Goal: Check status: Verify the current state of an ongoing process or item

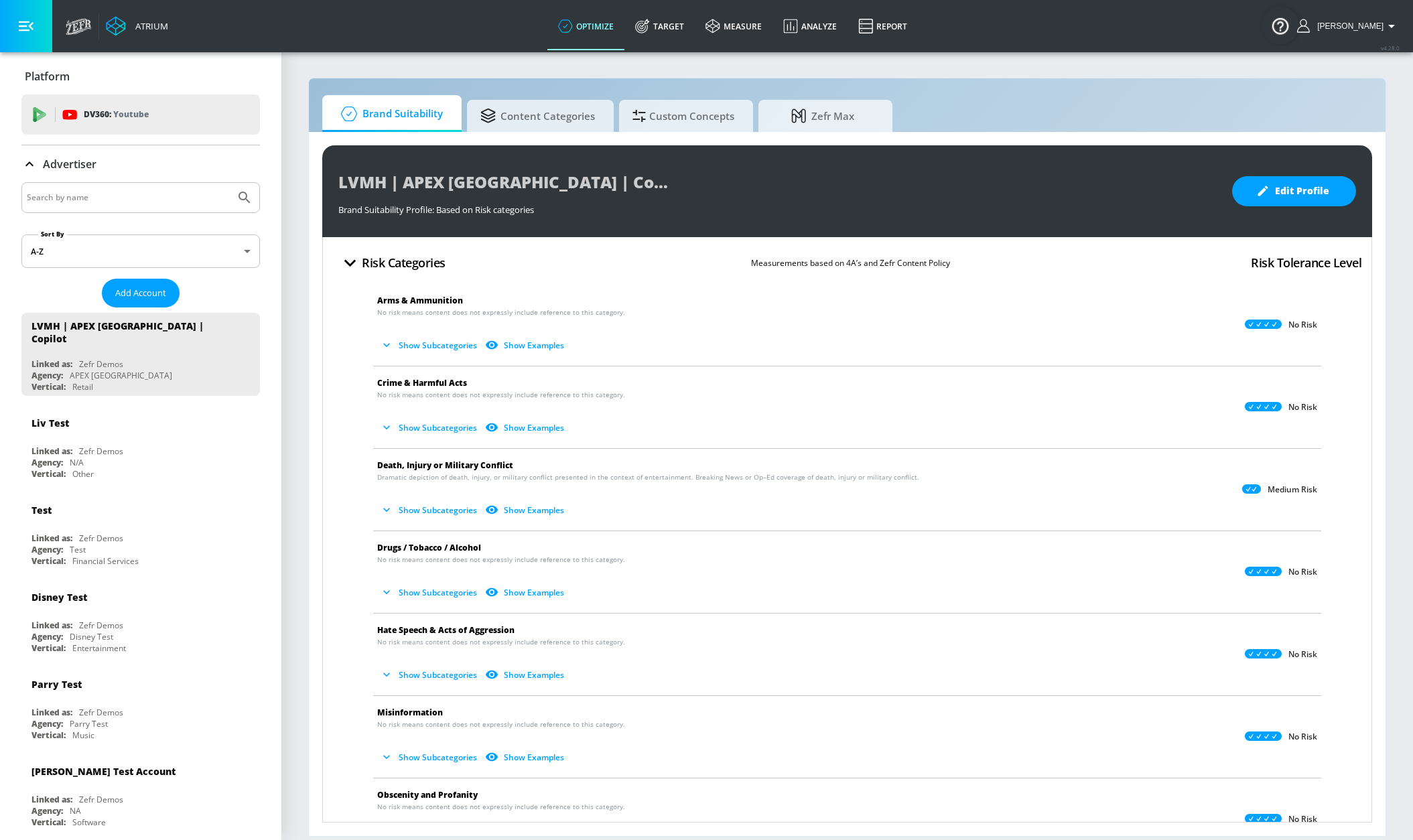
click at [171, 195] on input "Search by name" at bounding box center [128, 197] width 203 height 17
click at [140, 189] on input "lvmh" at bounding box center [128, 197] width 203 height 17
click at [135, 196] on input "lvmh" at bounding box center [128, 197] width 203 height 17
type input "lvmh"
click at [230, 183] on button "Submit Search" at bounding box center [244, 197] width 29 height 29
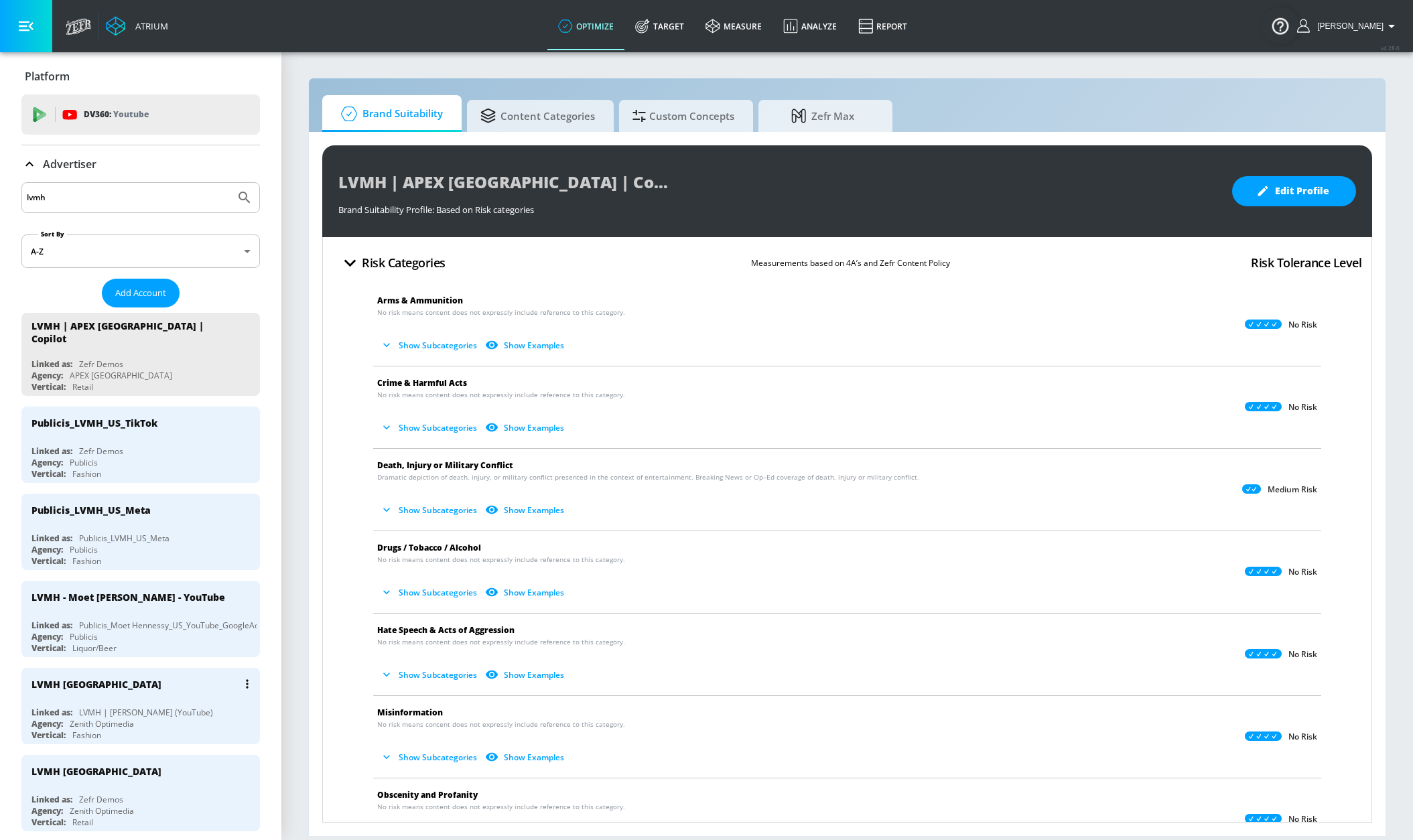
click at [186, 560] on div "LVMH [GEOGRAPHIC_DATA]" at bounding box center [144, 684] width 225 height 32
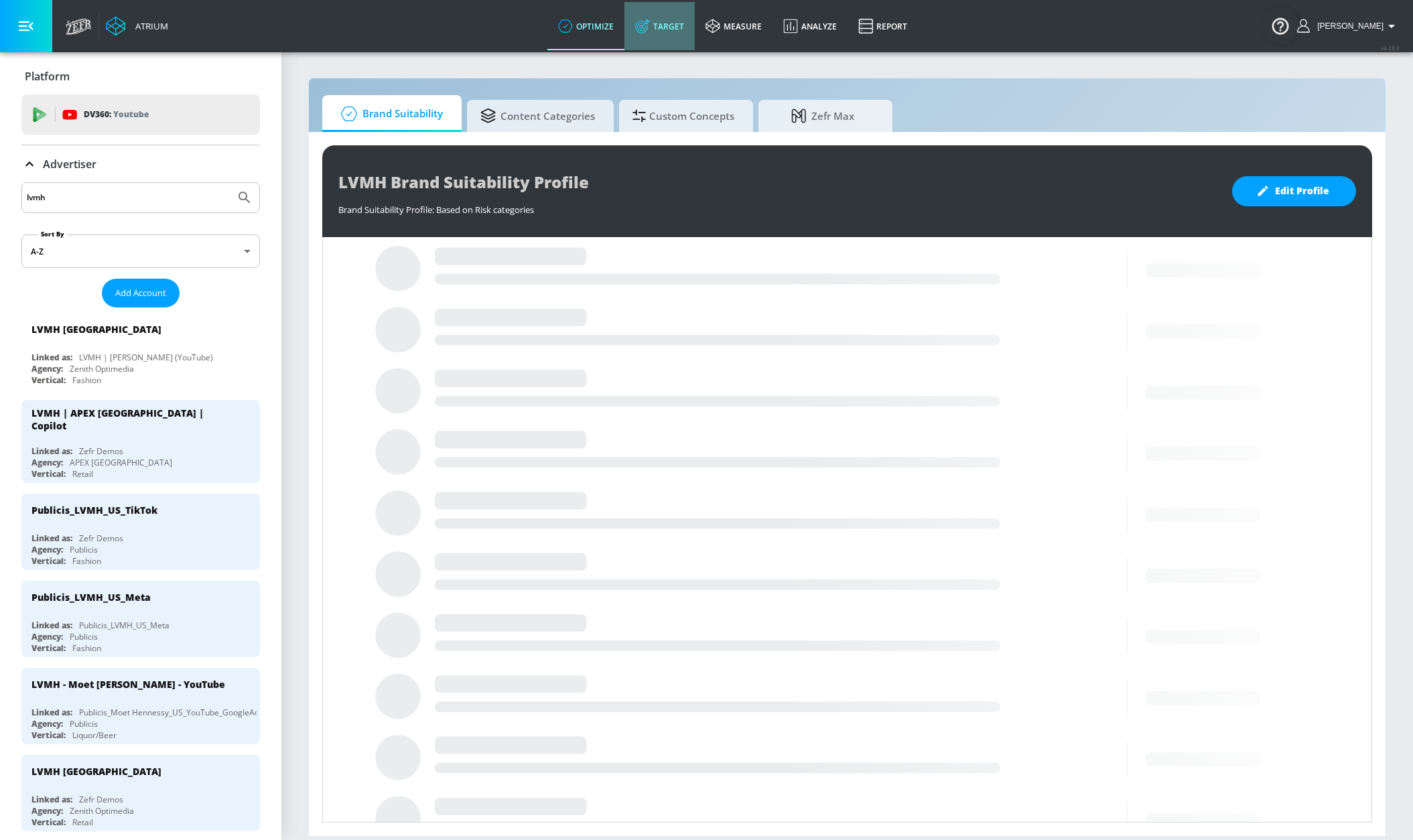
click at [673, 22] on link "Target" at bounding box center [659, 26] width 70 height 48
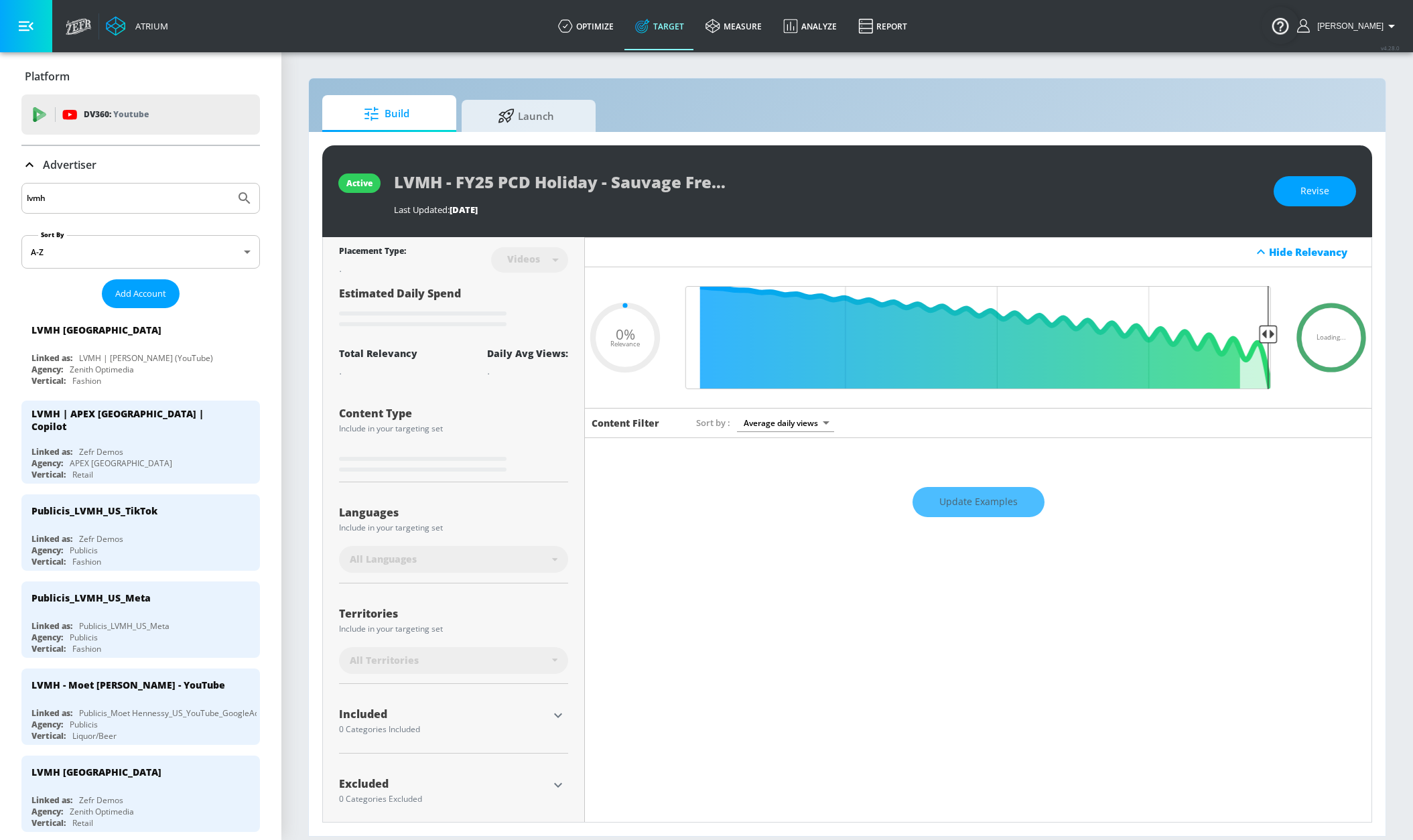
type input "0.05"
click at [144, 196] on input "lvmh" at bounding box center [128, 198] width 203 height 17
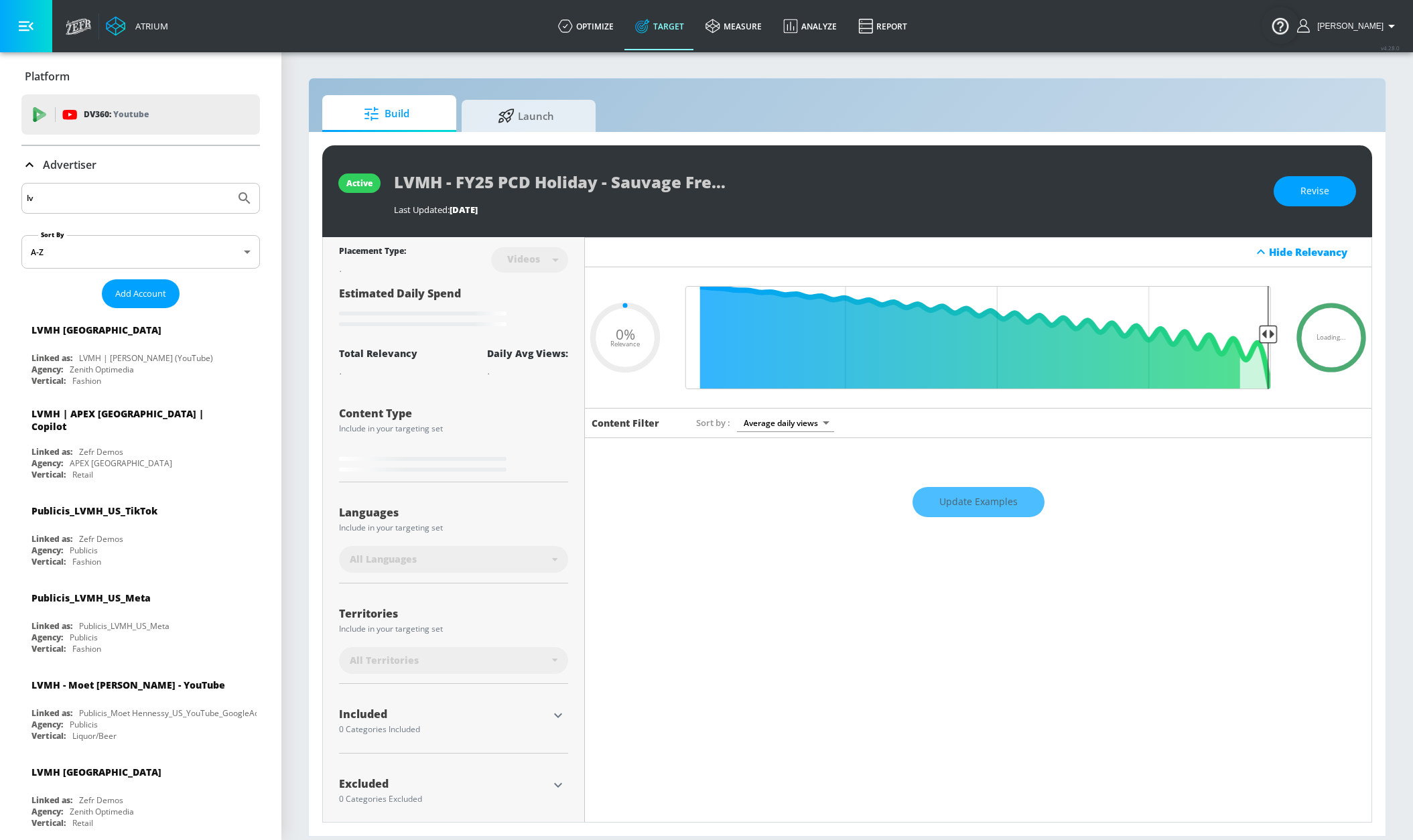
type input "l"
type input "labatt"
click at [230, 183] on button "Submit Search" at bounding box center [244, 198] width 29 height 29
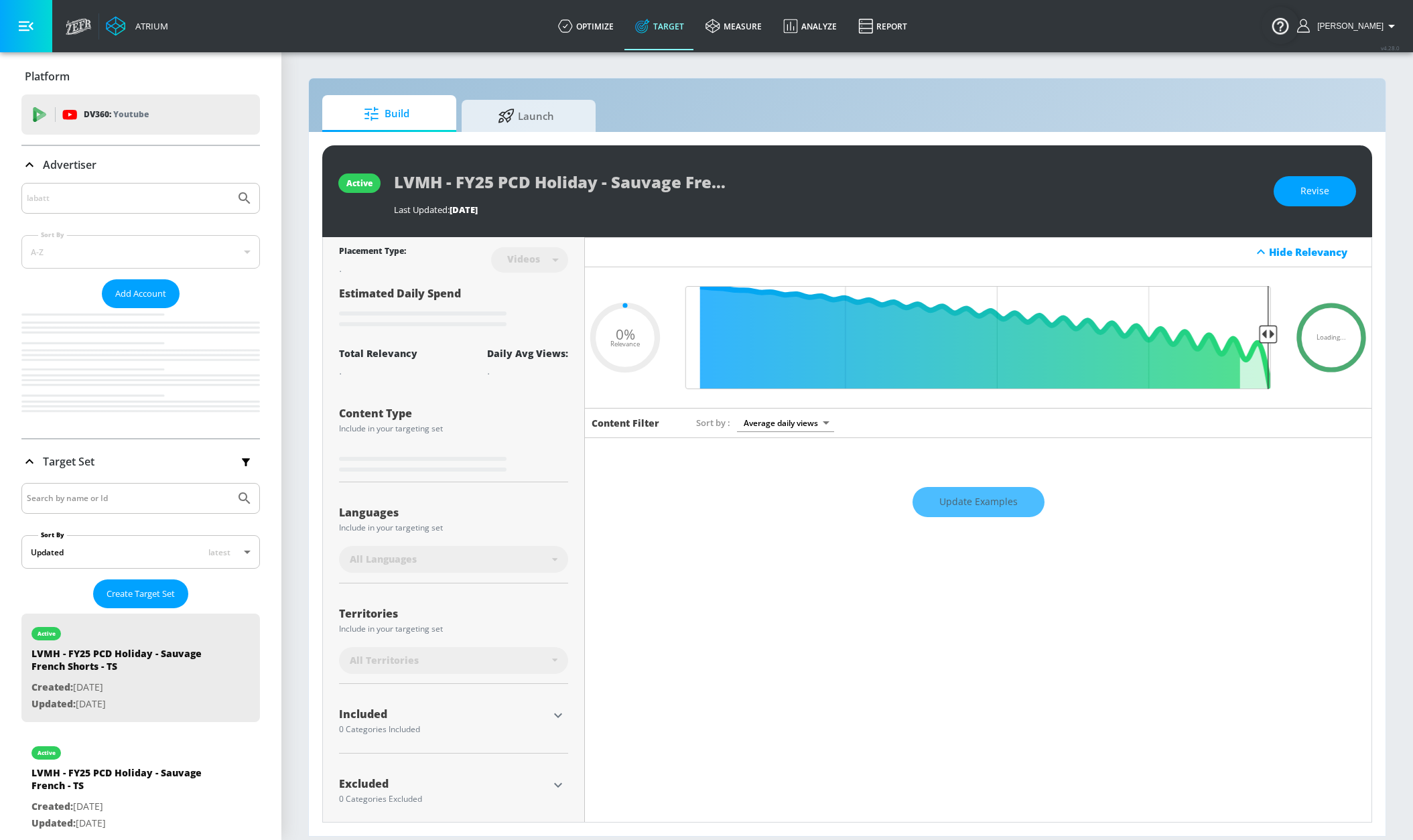
type input "0.05"
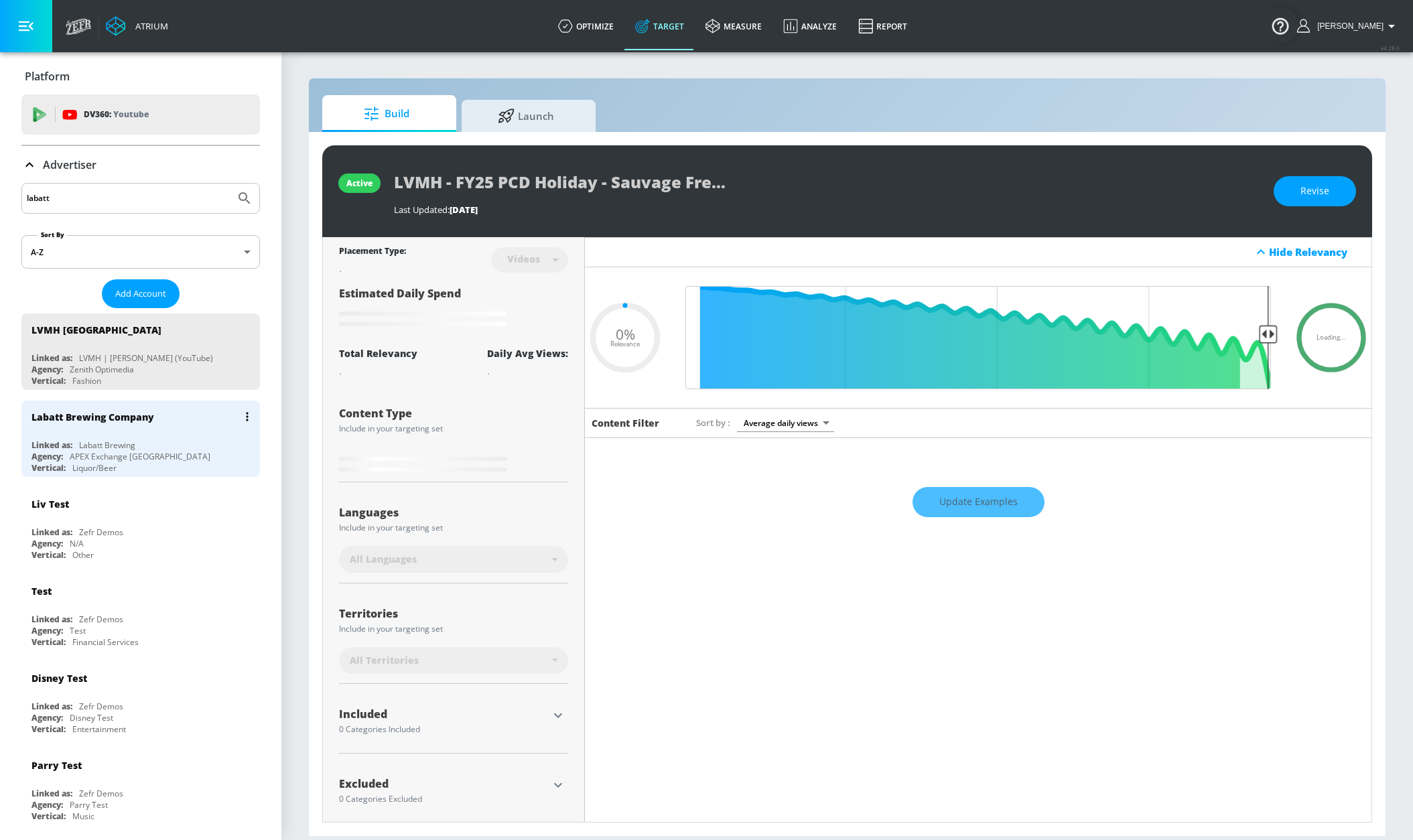
click at [204, 413] on div "Labatt Brewing Company" at bounding box center [144, 417] width 225 height 32
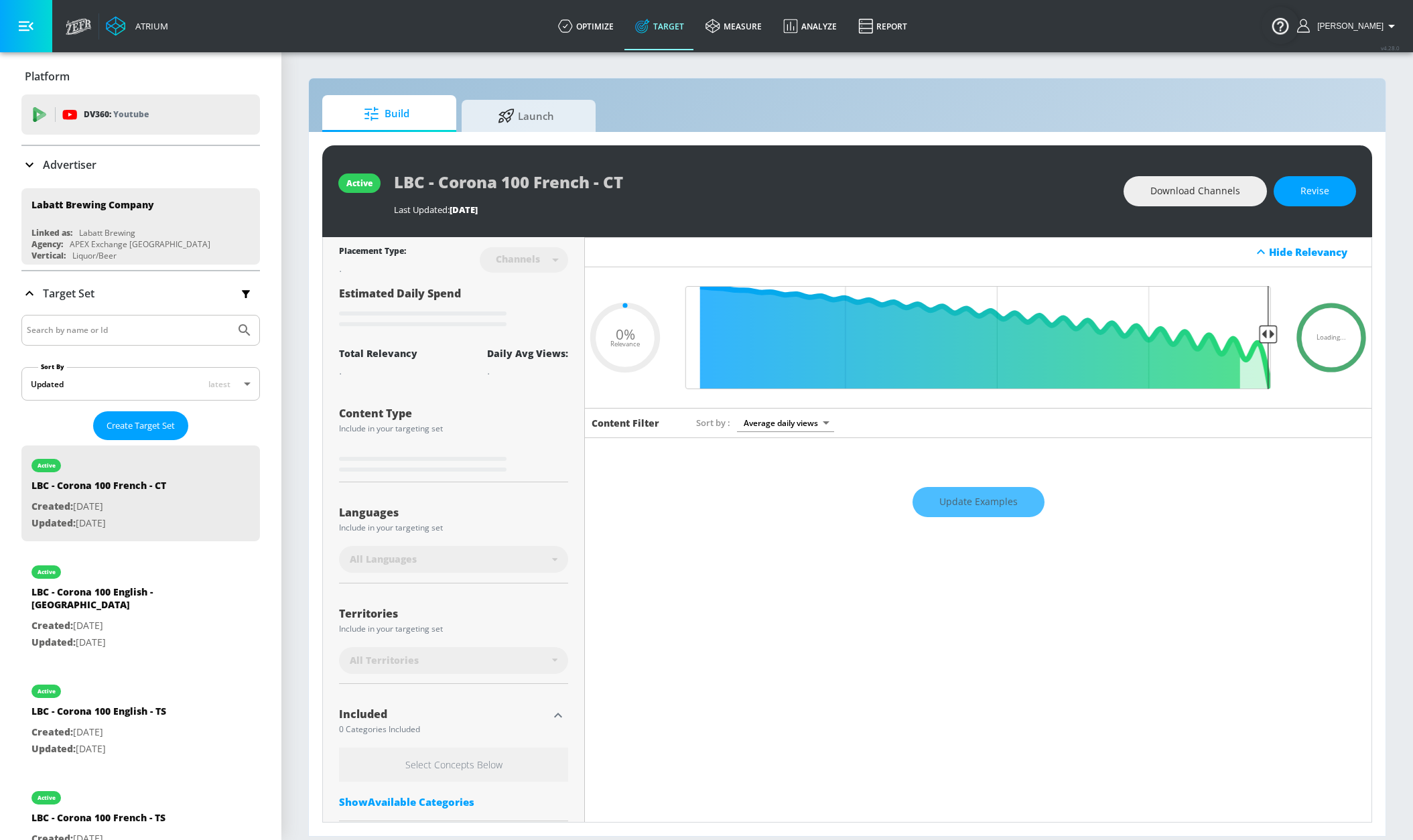
scroll to position [219, 0]
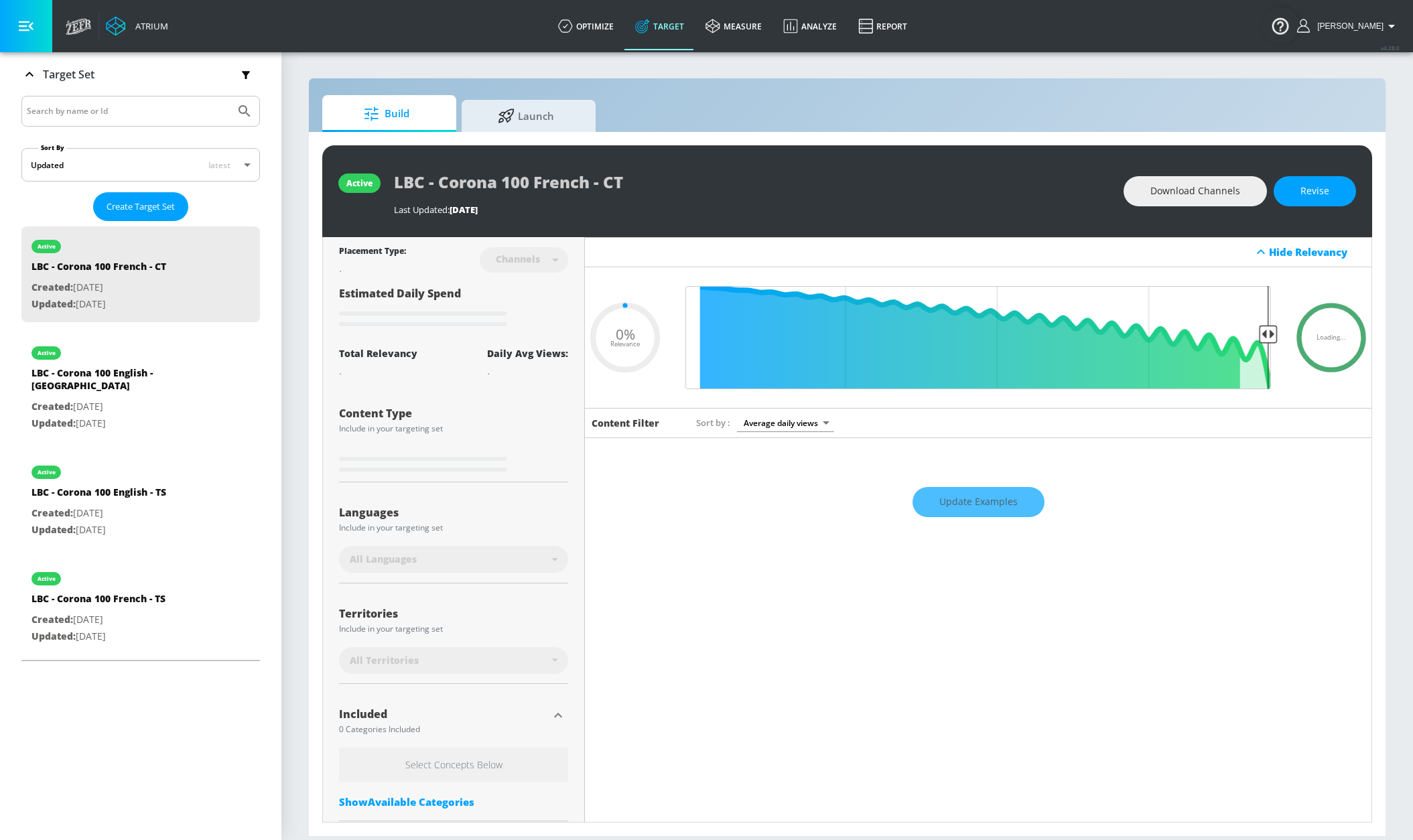
type input "0.05"
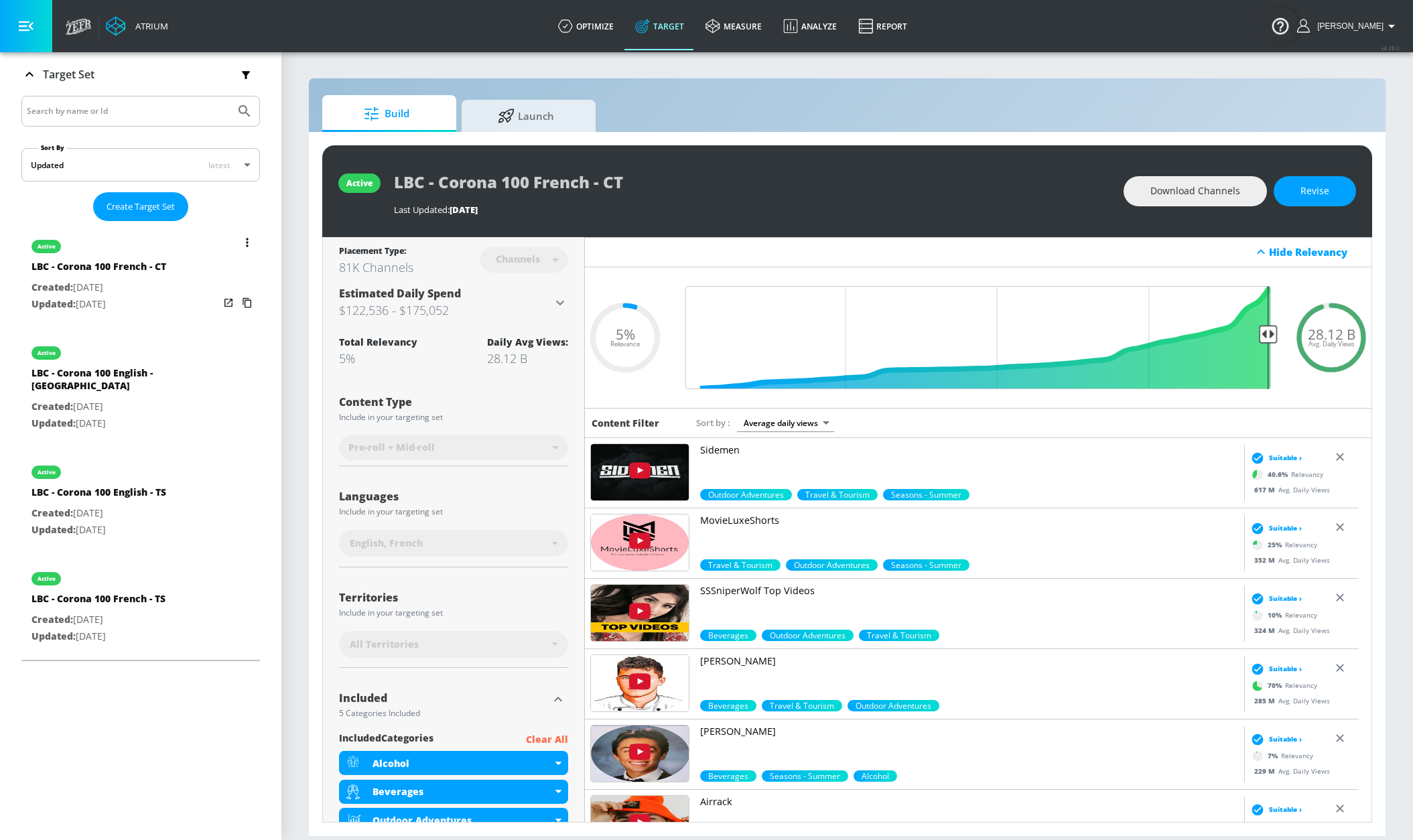
click at [136, 415] on p "Updated: [DATE]" at bounding box center [125, 423] width 188 height 17
type input "LBC - Corona 100 English - [GEOGRAPHIC_DATA]"
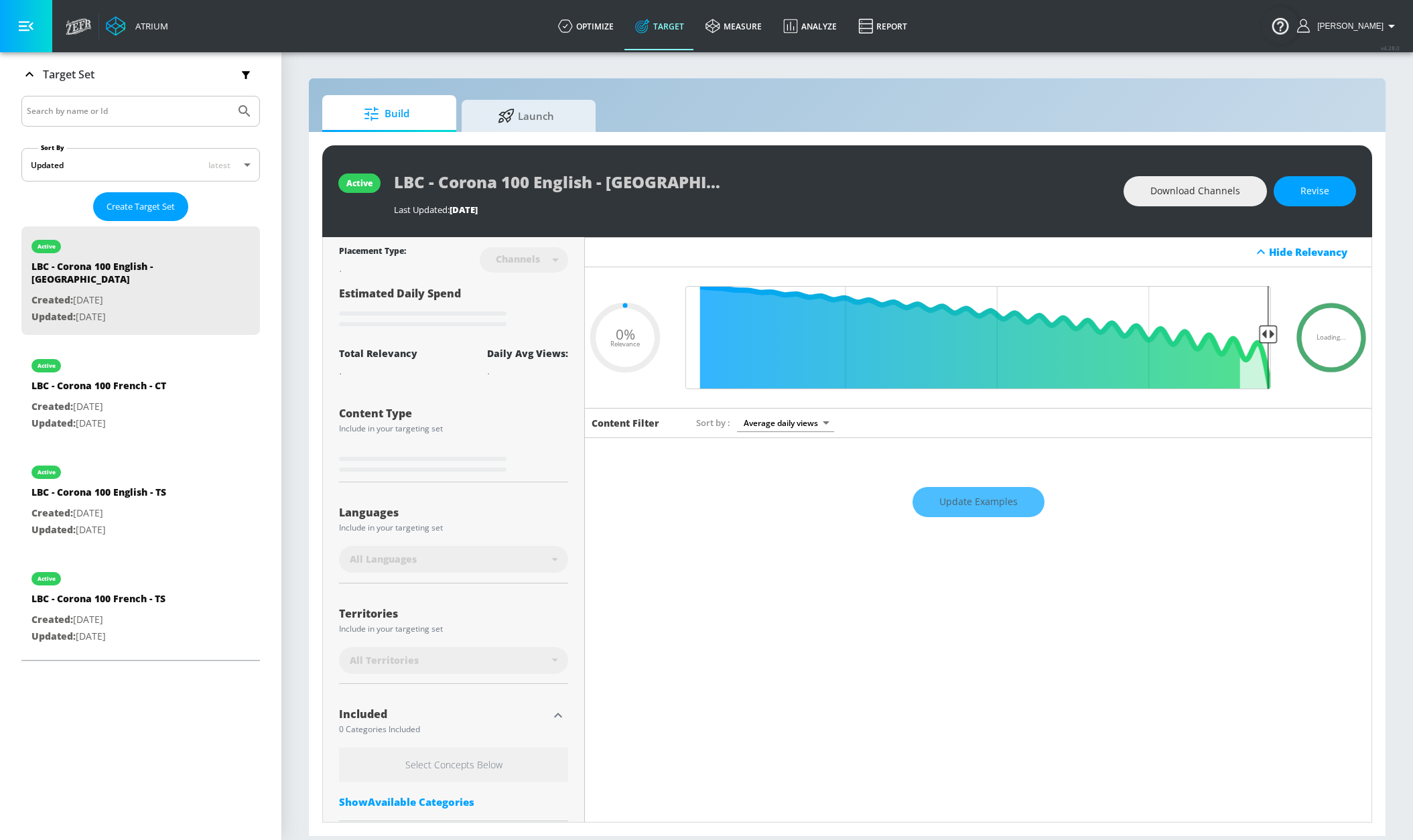
click at [389, 184] on div "active LBC - Corona 100 English - CT Last Updated: [DATE] Download Channels Rev…" at bounding box center [847, 191] width 1049 height 92
type input "0.05"
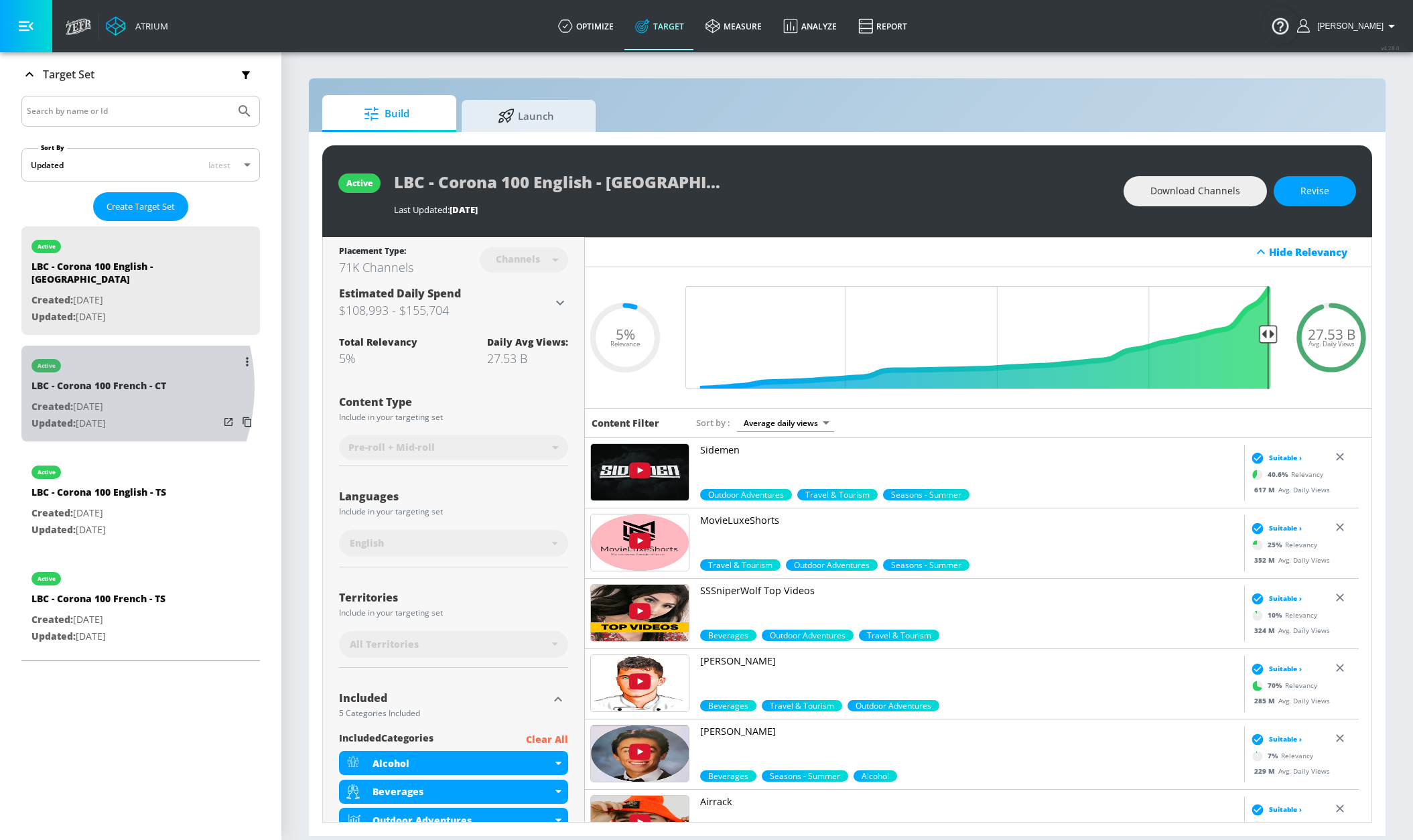
click at [75, 379] on div "LBC - Corona 100 French - CT" at bounding box center [98, 389] width 135 height 20
type input "LBC - Corona 100 French - CT"
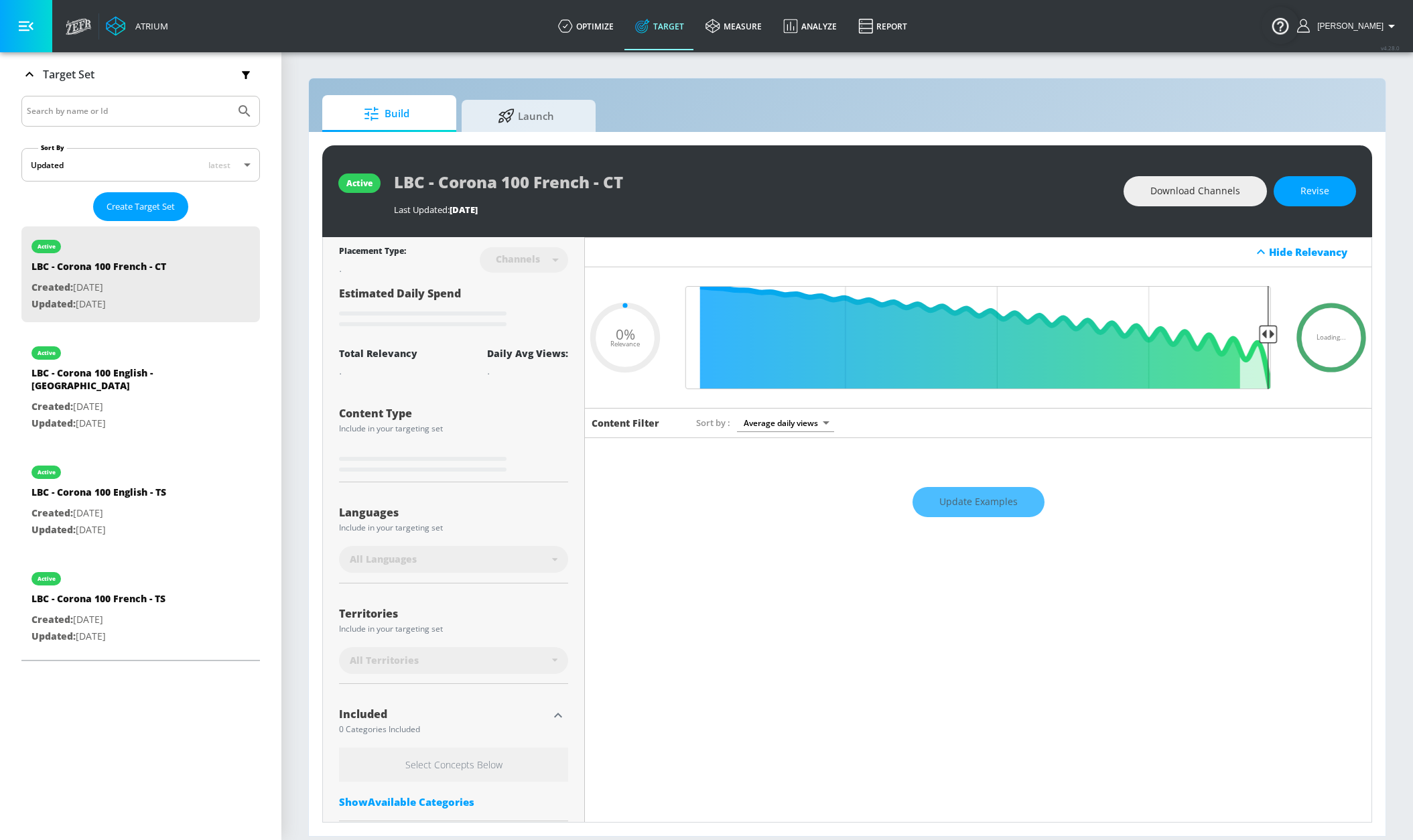
type input "0.05"
